Goal: Find contact information: Find contact information

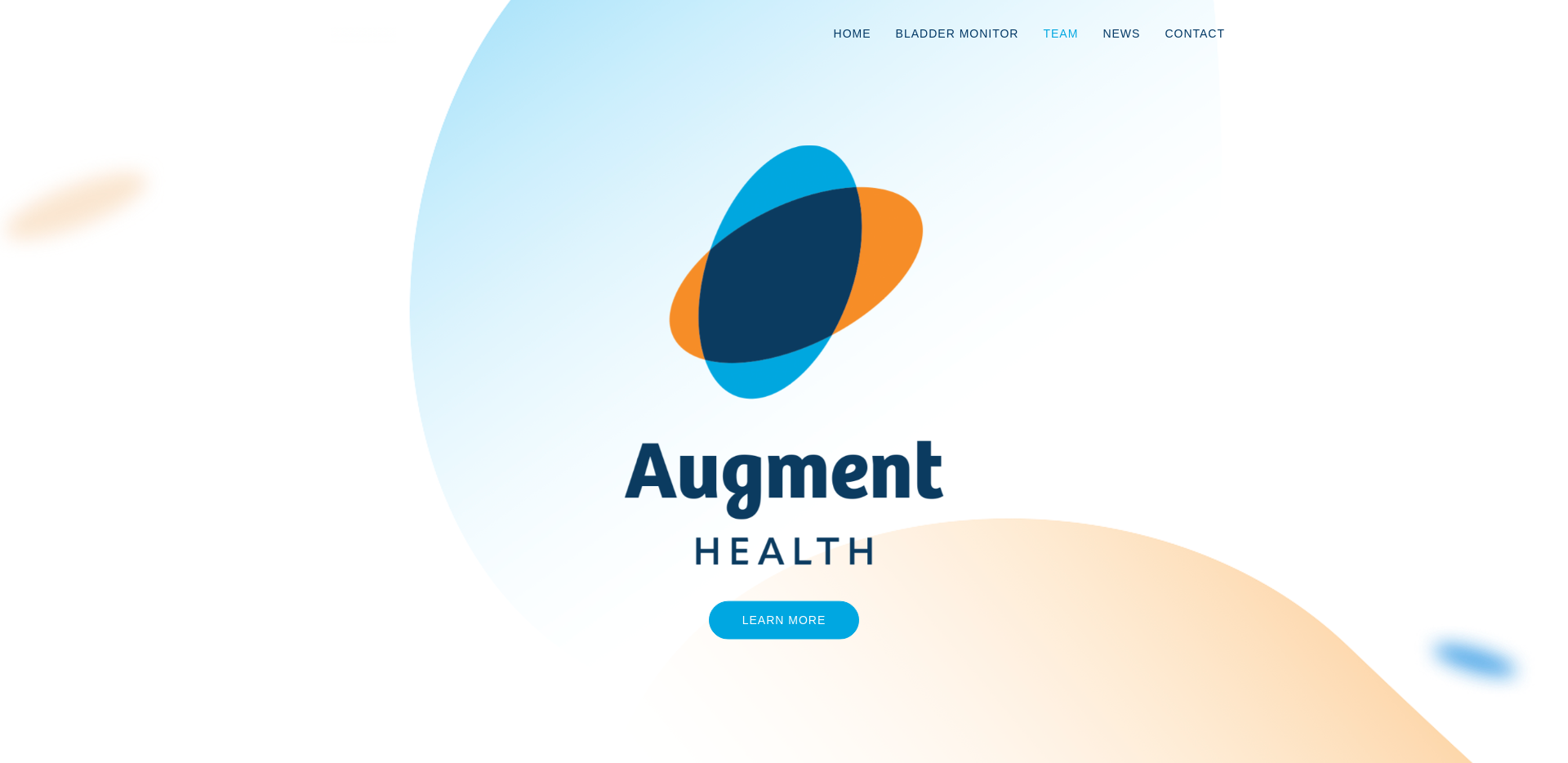
click at [1079, 28] on link "Team" at bounding box center [1061, 33] width 60 height 54
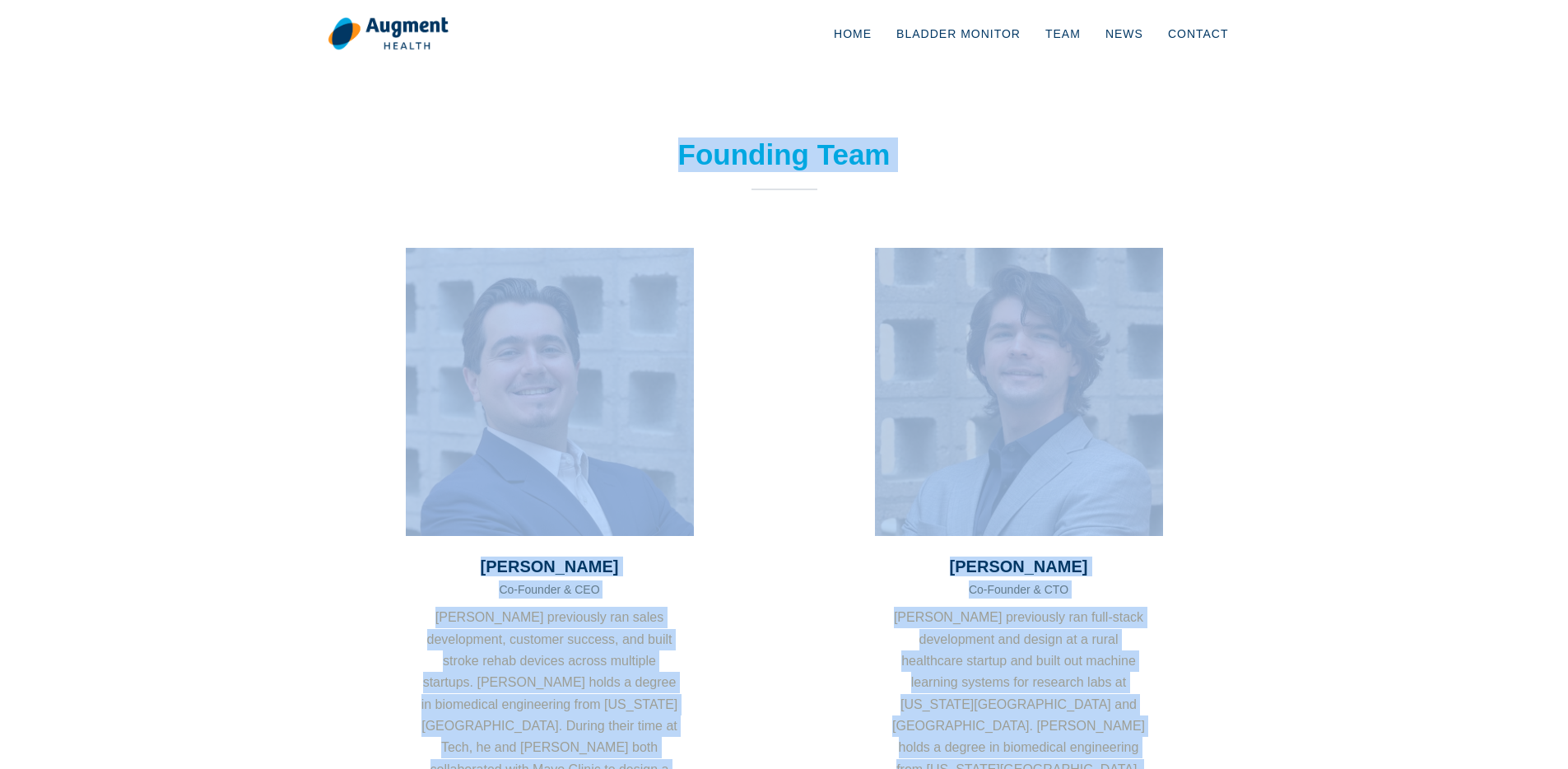
drag, startPoint x: 1282, startPoint y: 542, endPoint x: 627, endPoint y: 153, distance: 761.8
copy body "Founding Team Jared Meyers Co-Founder & CEO Jared previously ran sales developm…"
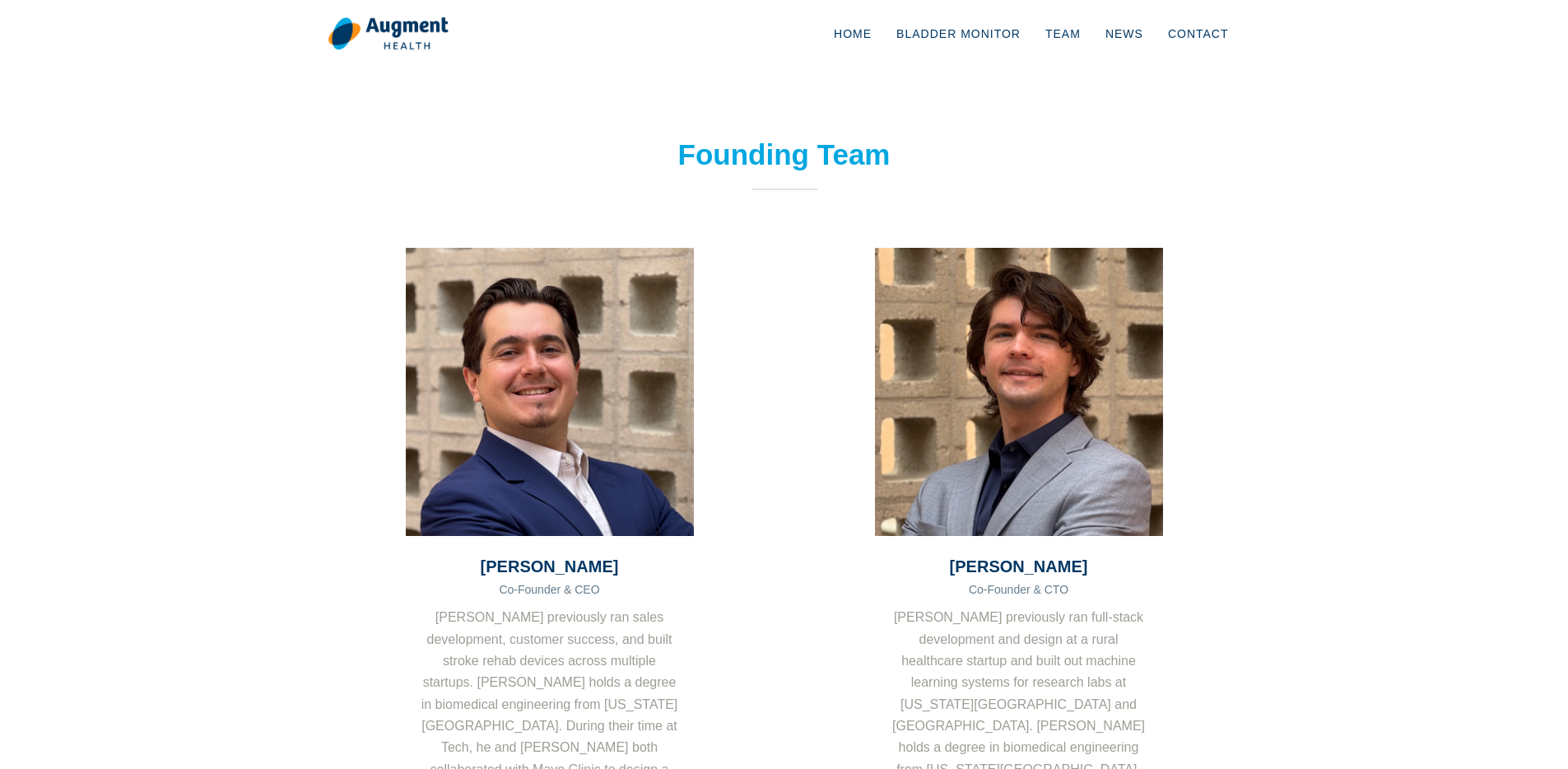
click at [874, 246] on div "Founding Team" at bounding box center [784, 192] width 445 height 110
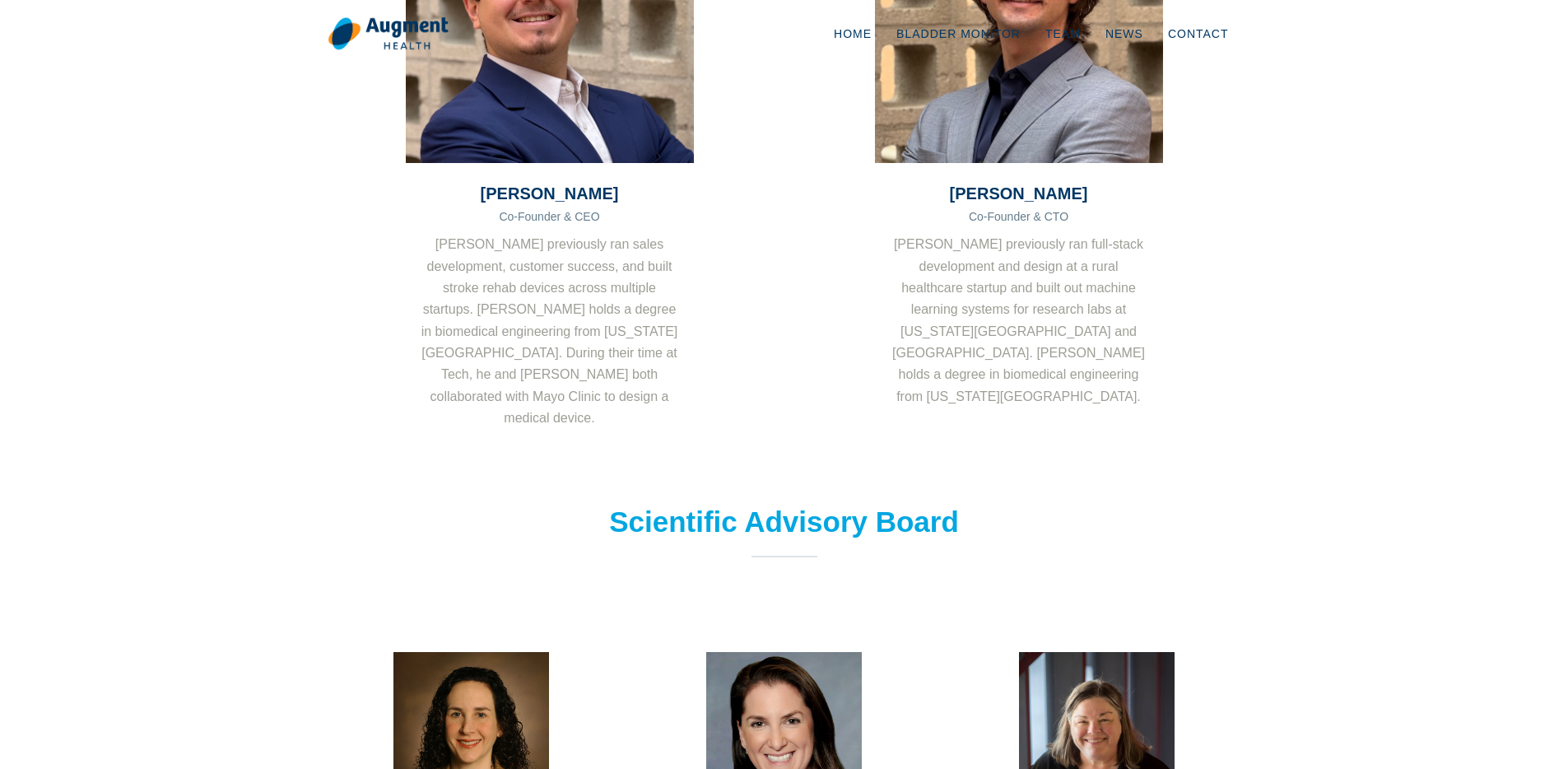
scroll to position [533, 0]
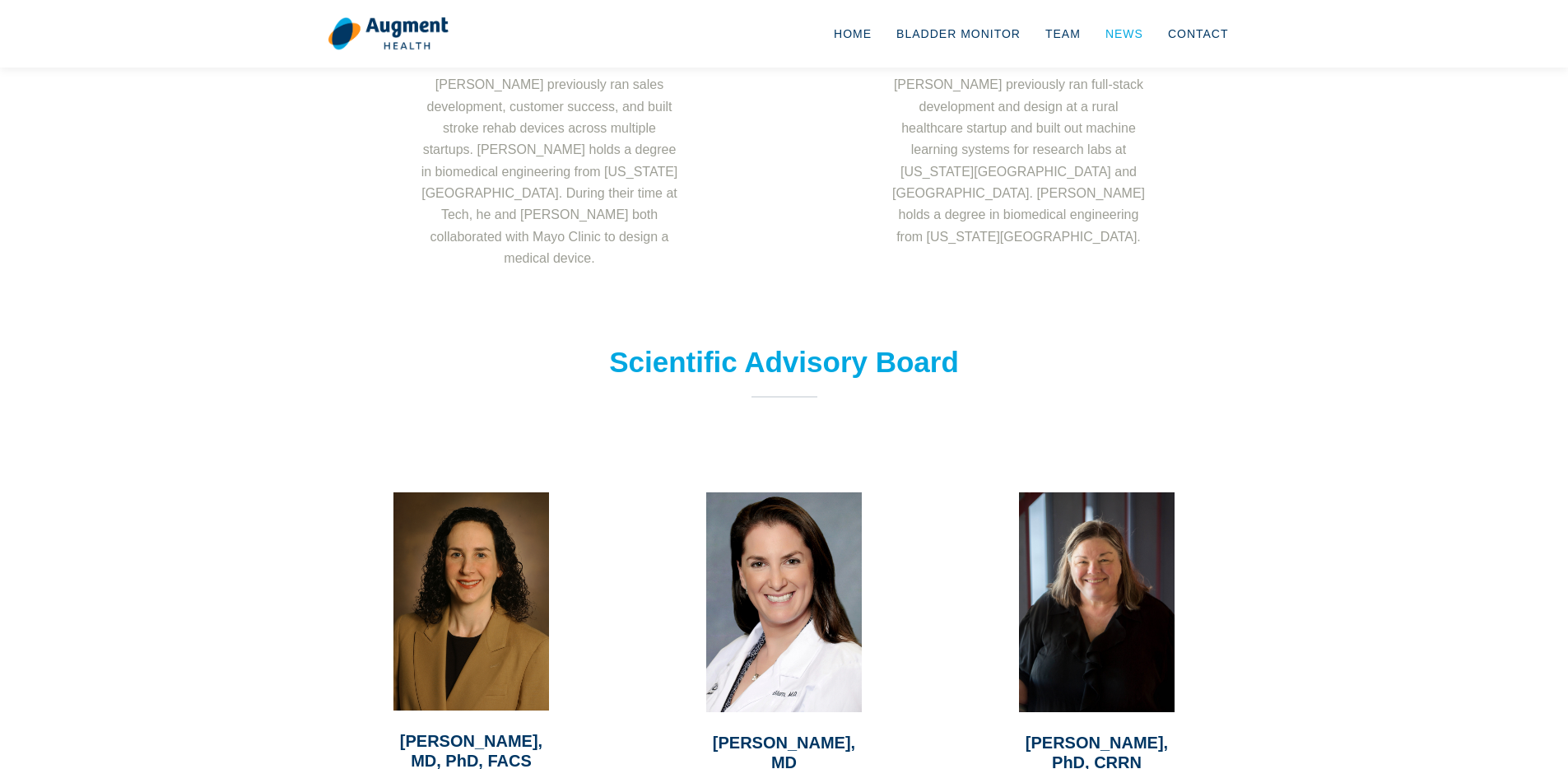
click at [1132, 35] on link "News" at bounding box center [1124, 33] width 62 height 54
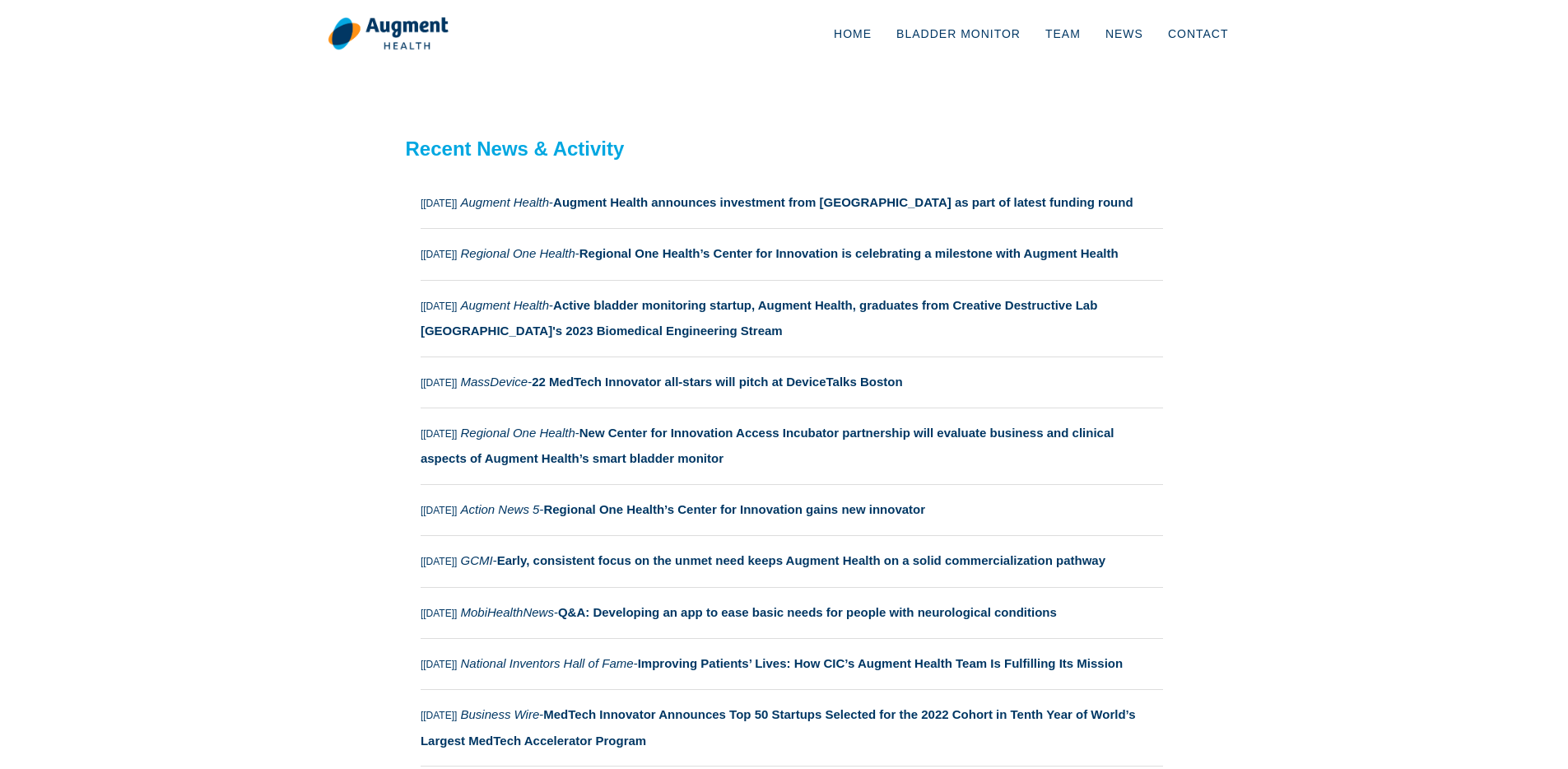
click at [1290, 154] on section "Recent News & Activity [Feb 2024] Augment Health - Augment Health announces inv…" at bounding box center [784, 695] width 1568 height 1281
click at [1191, 35] on link "Contact" at bounding box center [1198, 33] width 86 height 54
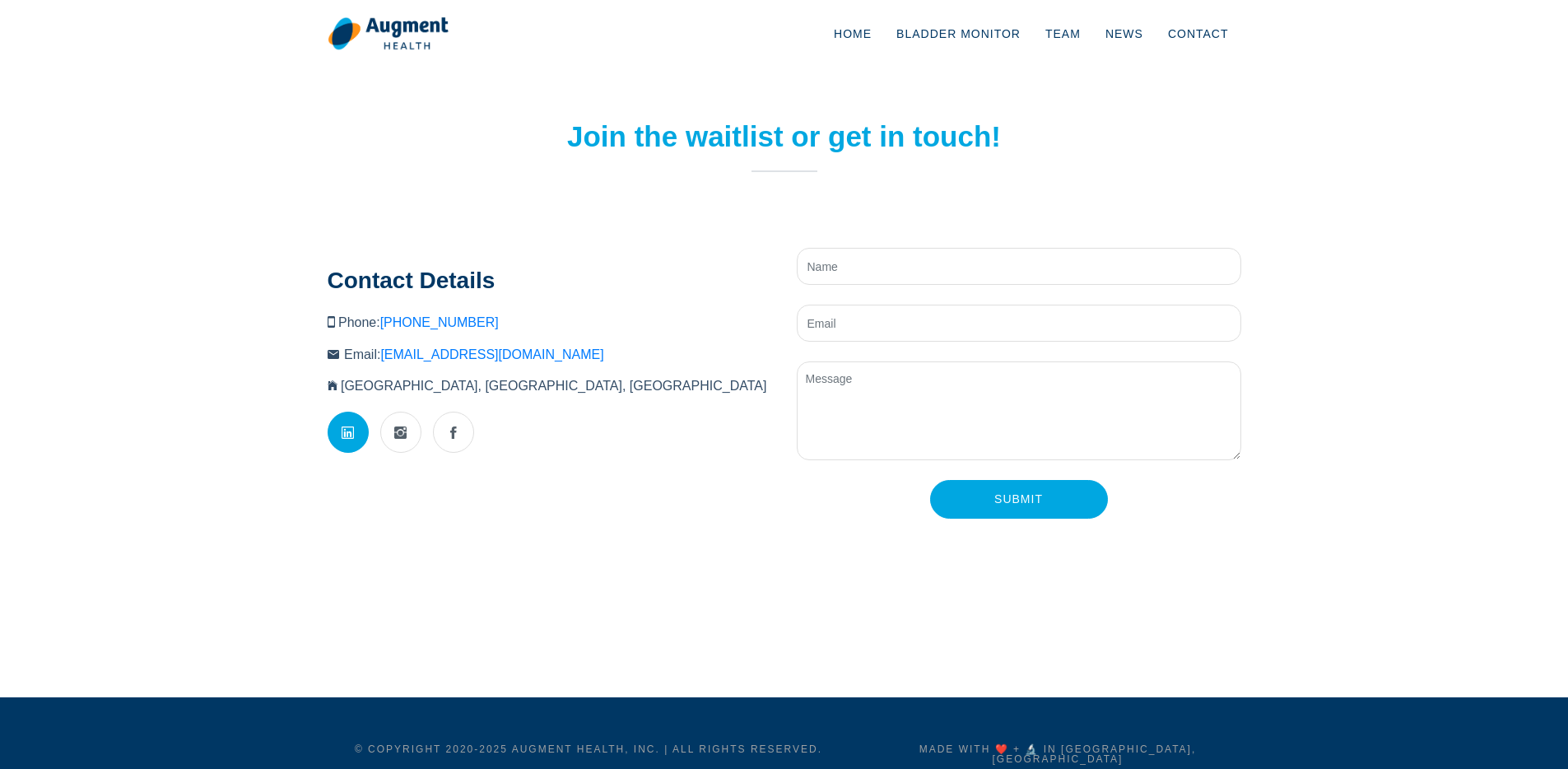
click at [346, 434] on icon at bounding box center [348, 433] width 13 height 42
click at [389, 434] on link at bounding box center [401, 432] width 42 height 42
click at [458, 438] on link at bounding box center [454, 432] width 42 height 42
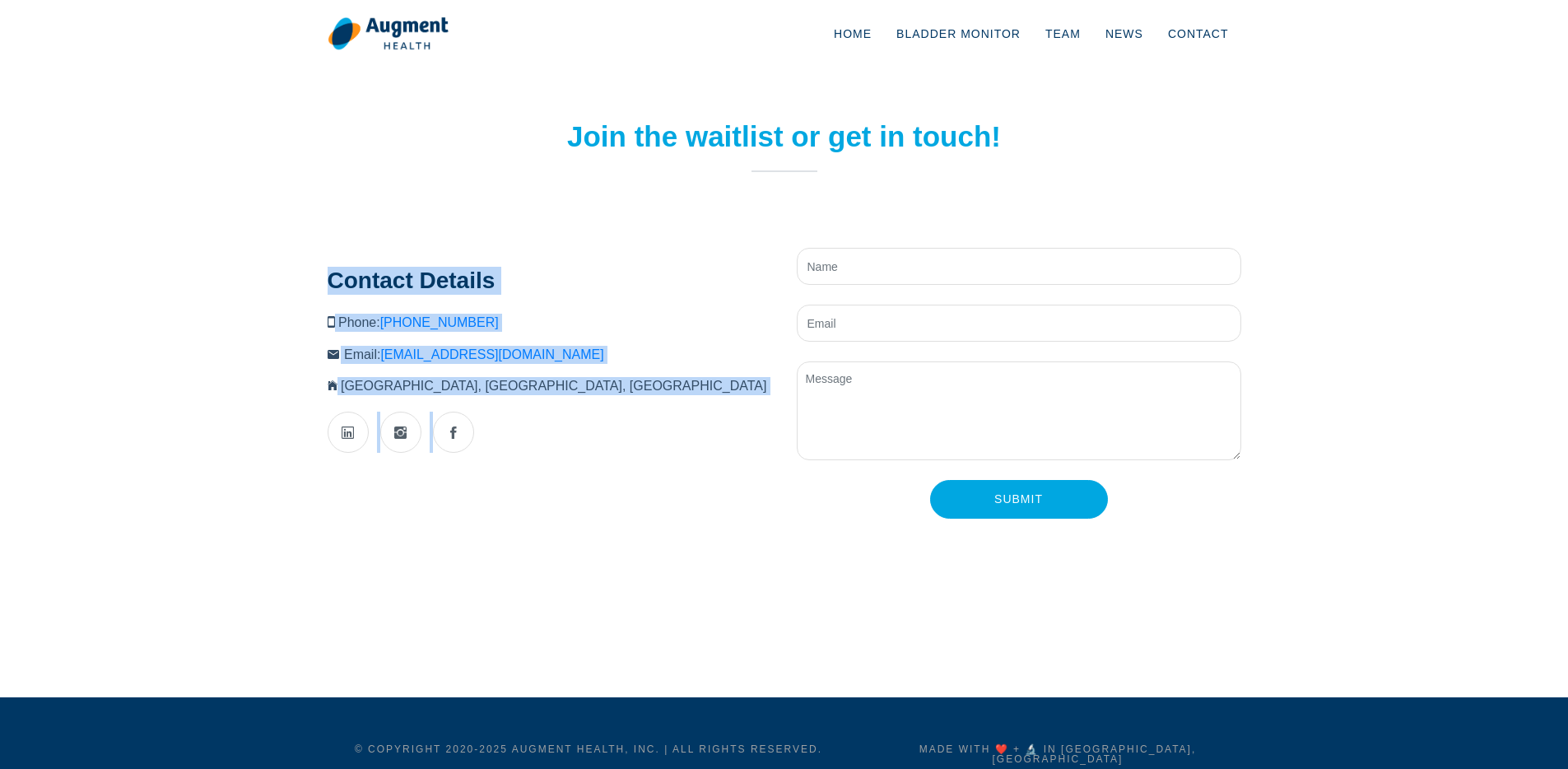
drag, startPoint x: 538, startPoint y: 401, endPoint x: 318, endPoint y: 282, distance: 250.1
click at [318, 282] on div "Contact Details Phone: (404) 941-0137 Email: info@augment.health Nashville, TN,…" at bounding box center [550, 400] width 469 height 304
copy div "Contact Details Phone: (404) 941-0137 Email: info@augment.health Nashville, TN,…"
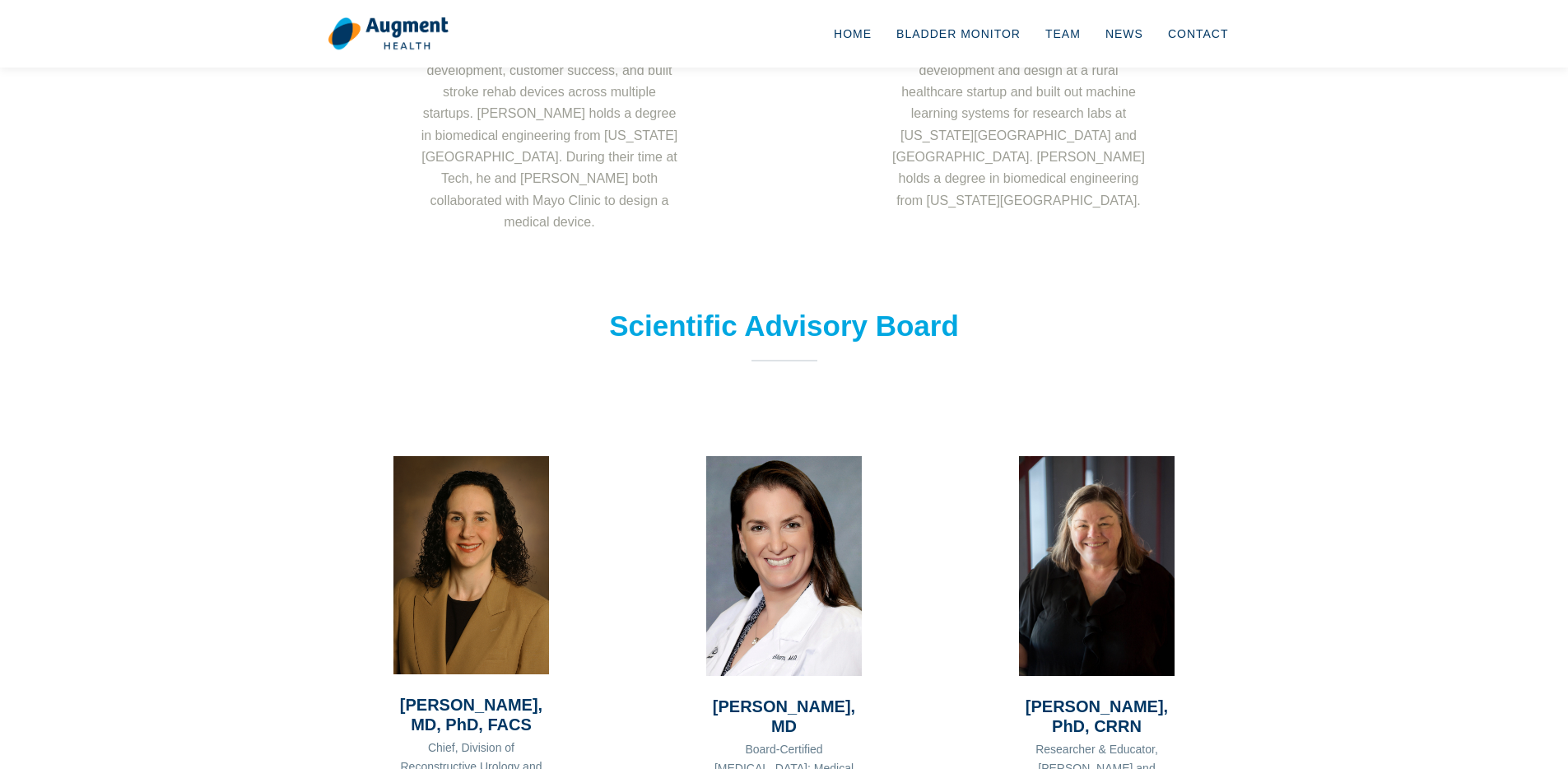
scroll to position [47, 0]
